Goal: Information Seeking & Learning: Learn about a topic

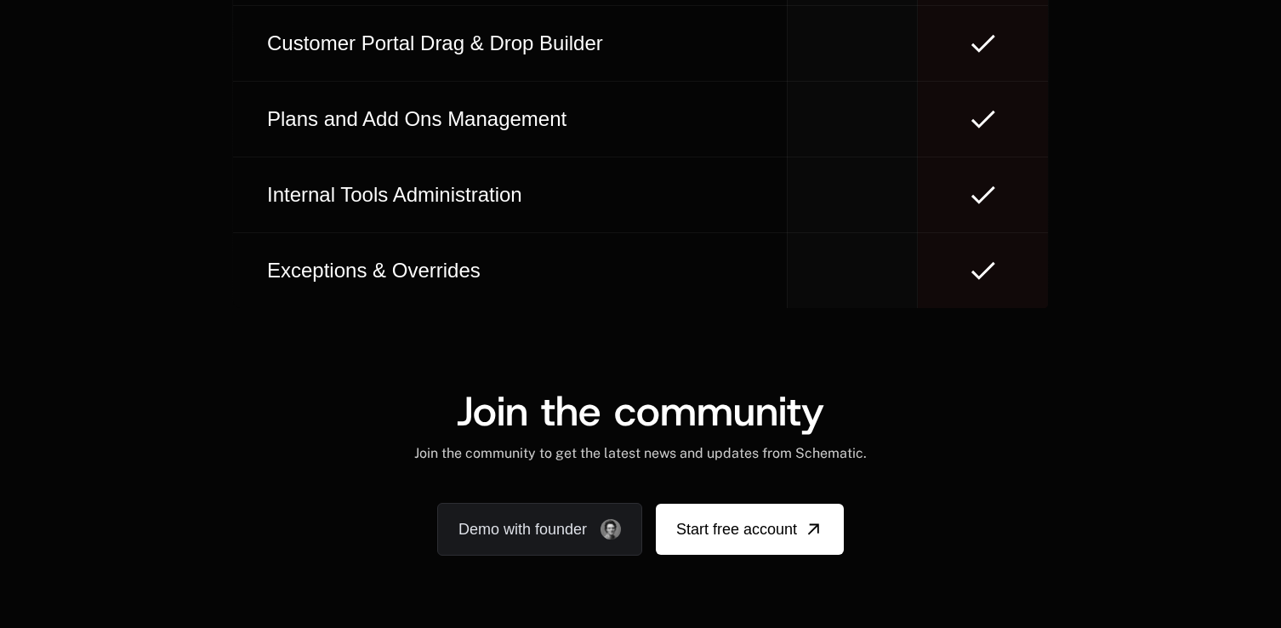
scroll to position [10538, 0]
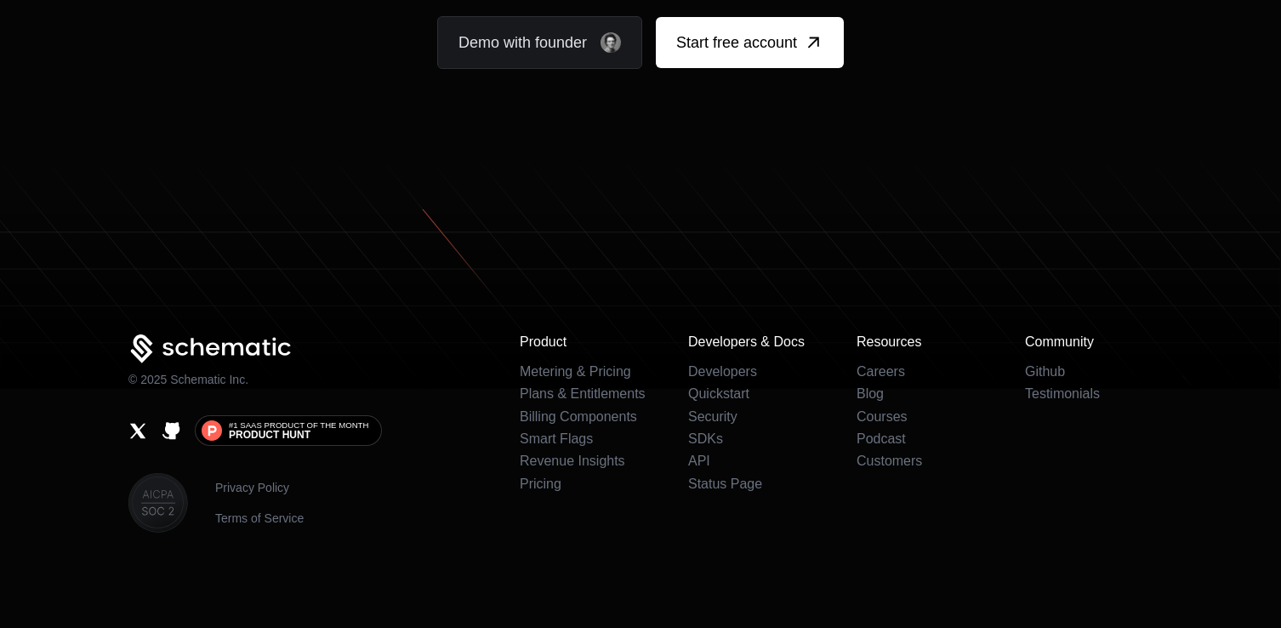
click at [1030, 425] on div "Product Metering & Pricing Plans & Entitlements Billing Components Smart Flags …" at bounding box center [836, 433] width 633 height 198
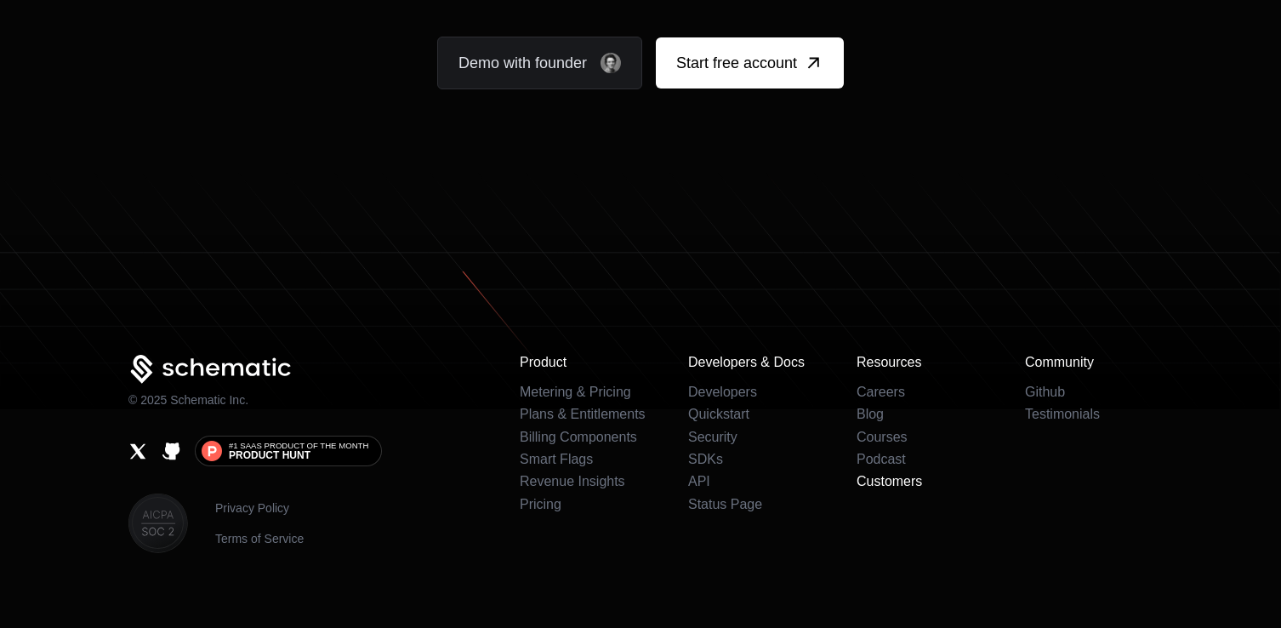
click at [897, 474] on link "Customers" at bounding box center [890, 481] width 66 height 14
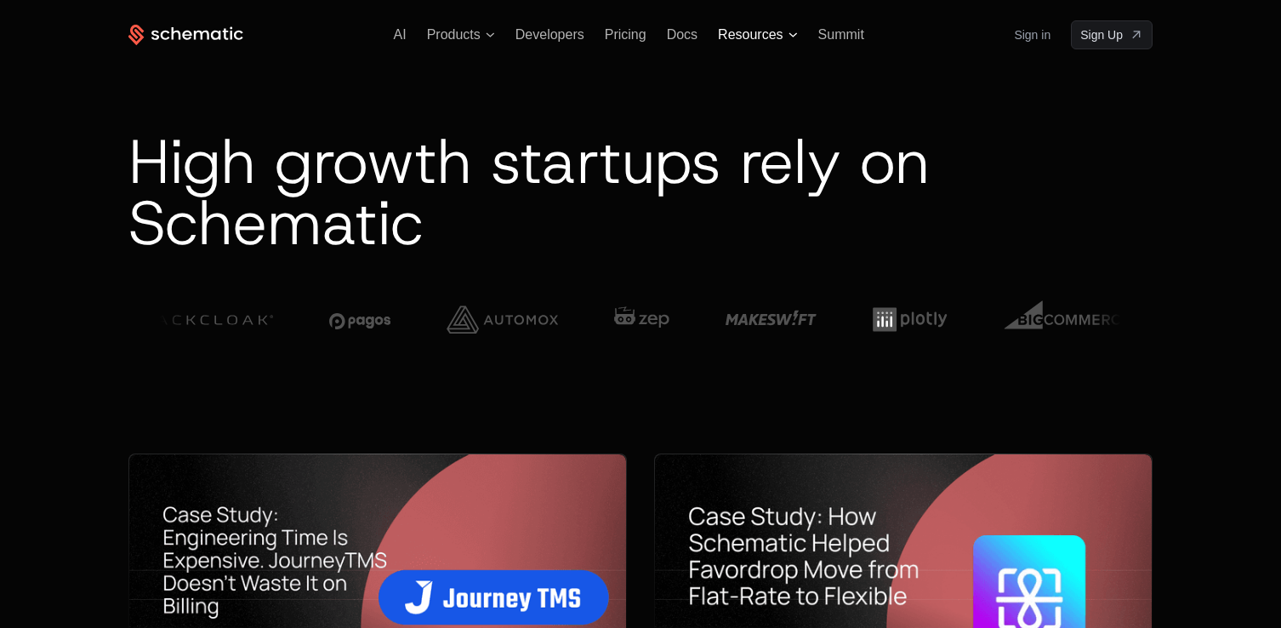
click at [749, 33] on span "Resources" at bounding box center [750, 34] width 65 height 15
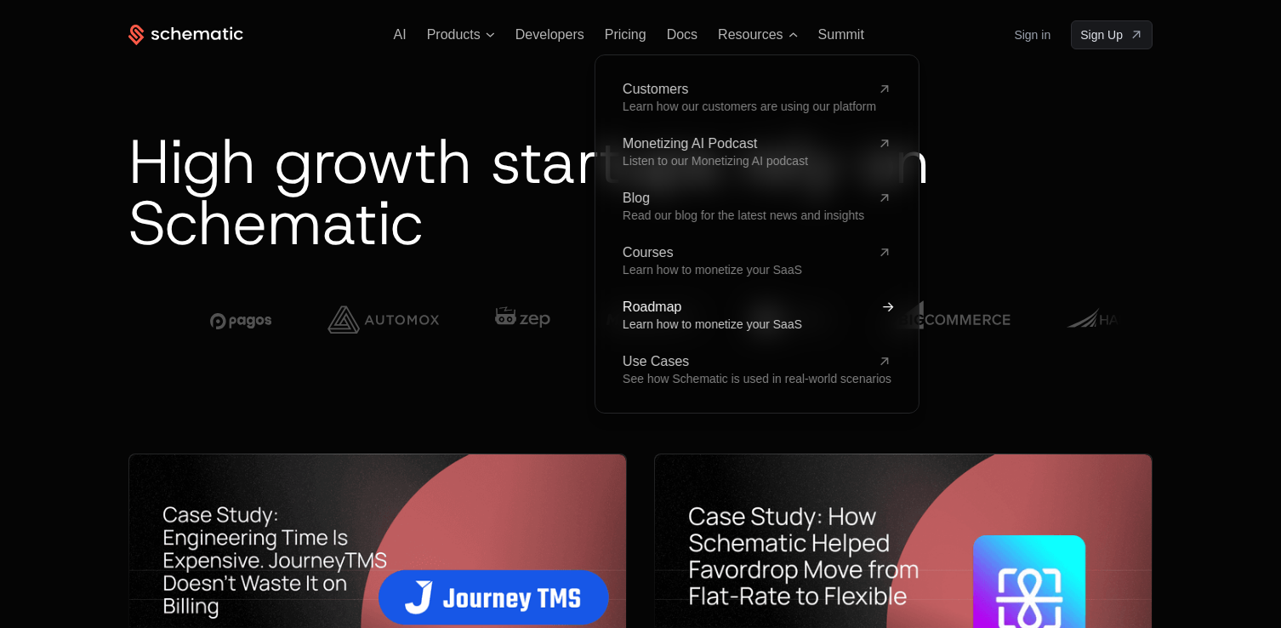
click at [688, 307] on span "Roadmap" at bounding box center [747, 307] width 248 height 14
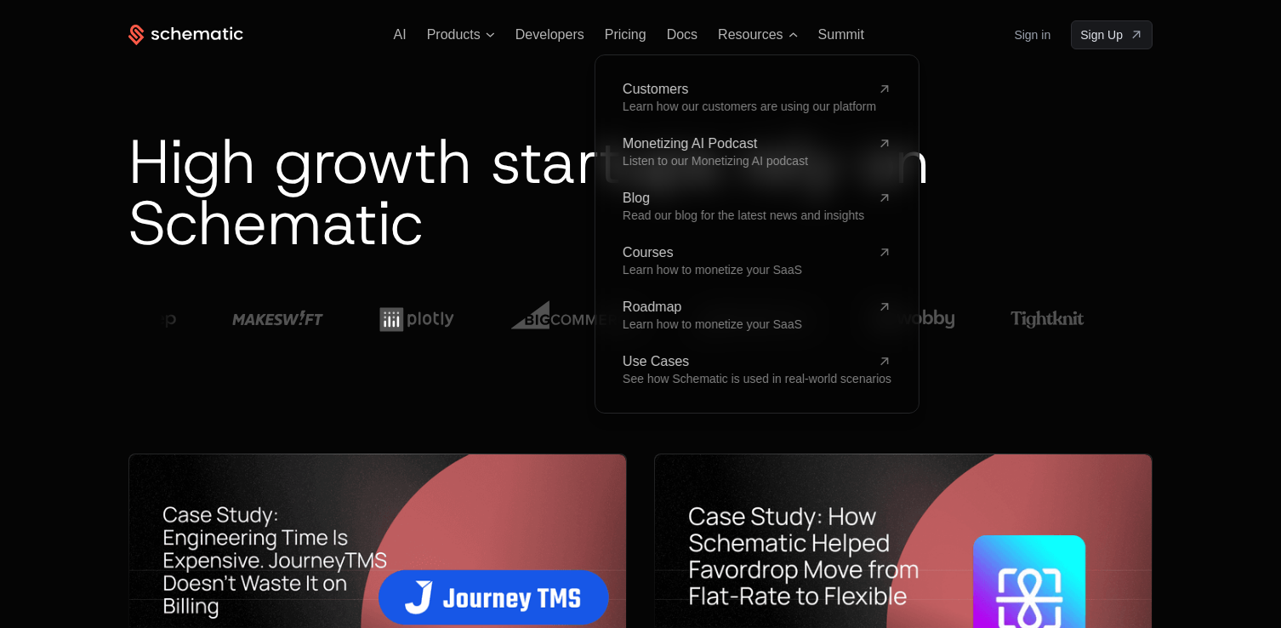
click at [420, 376] on div "High growth startups rely on Schematic" at bounding box center [640, 251] width 1024 height 404
click at [460, 31] on span "Products" at bounding box center [454, 34] width 54 height 15
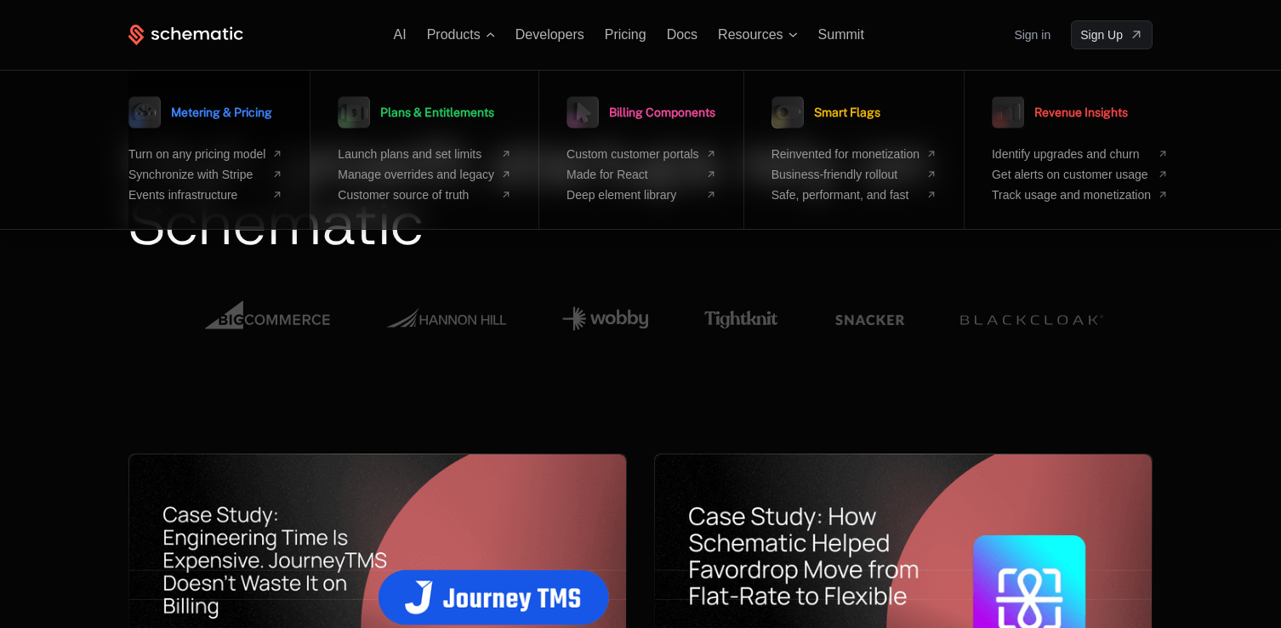
click at [210, 115] on span "Metering & Pricing" at bounding box center [221, 112] width 101 height 12
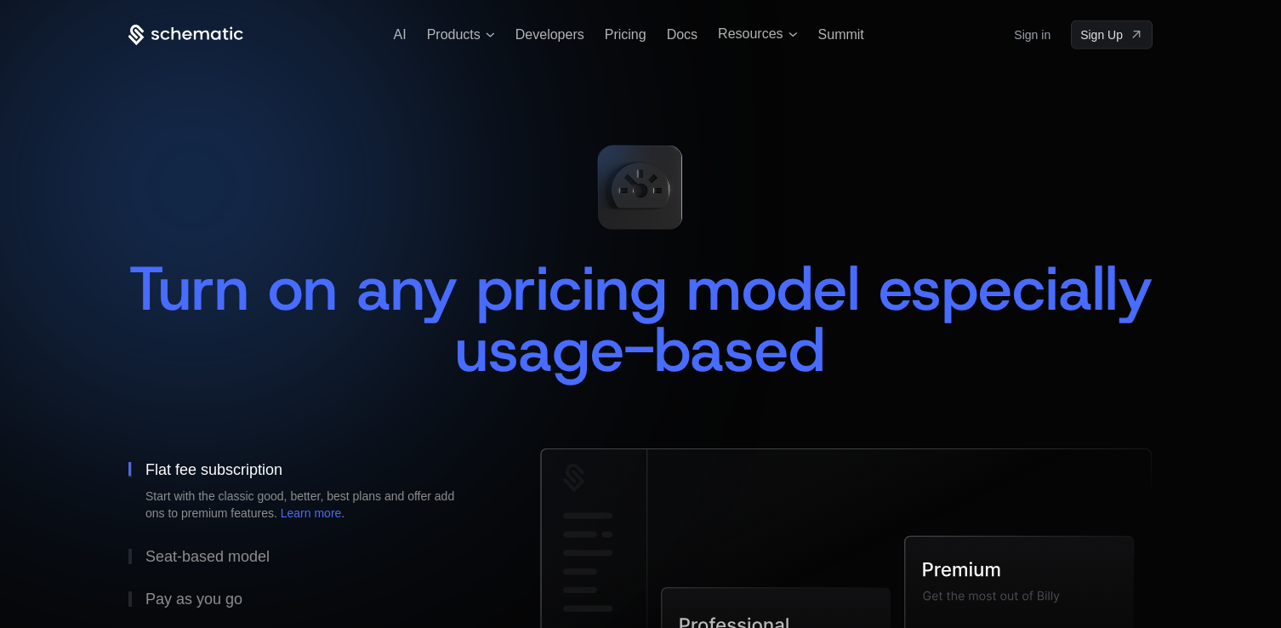
scroll to position [314, 0]
